Goal: Task Accomplishment & Management: Manage account settings

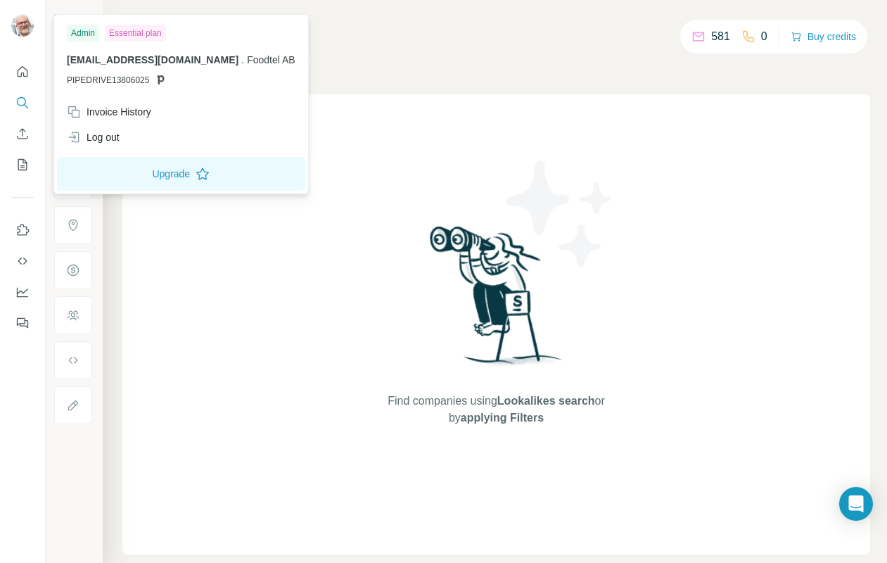
click at [26, 24] on img at bounding box center [22, 25] width 23 height 23
click at [98, 114] on div "Invoice History" at bounding box center [109, 112] width 84 height 14
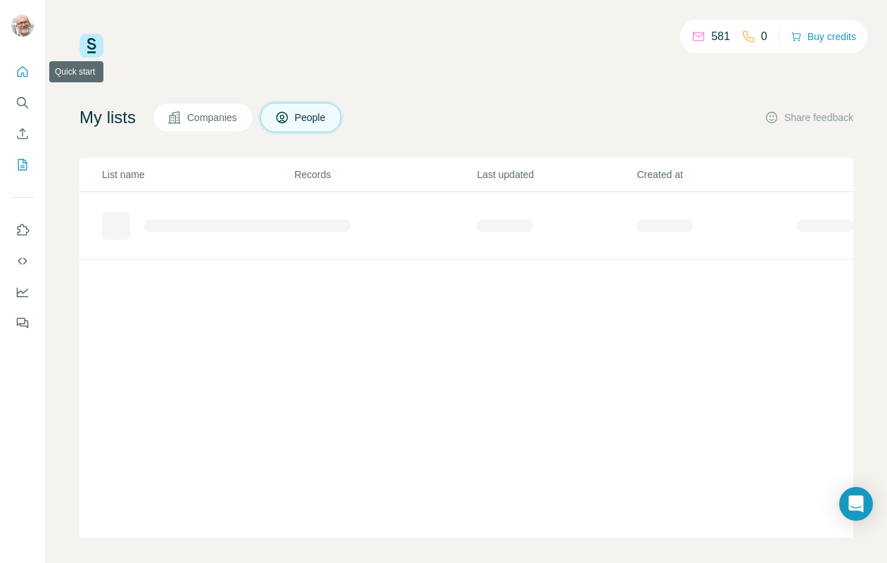
click at [25, 70] on icon "Quick start" at bounding box center [22, 72] width 14 height 14
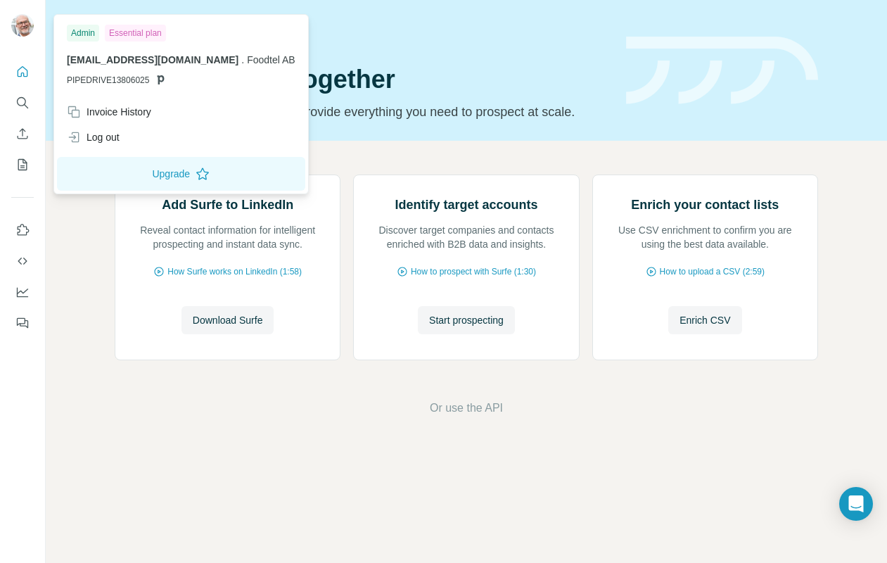
click at [25, 27] on img at bounding box center [22, 25] width 23 height 23
click at [110, 82] on span "PIPEDRIVE13806025" at bounding box center [108, 80] width 82 height 13
click at [89, 34] on div "Admin" at bounding box center [83, 33] width 32 height 17
click at [147, 35] on div "Essential plan" at bounding box center [135, 33] width 61 height 17
click at [134, 170] on button "Upgrade" at bounding box center [181, 174] width 248 height 34
